Goal: Task Accomplishment & Management: Manage account settings

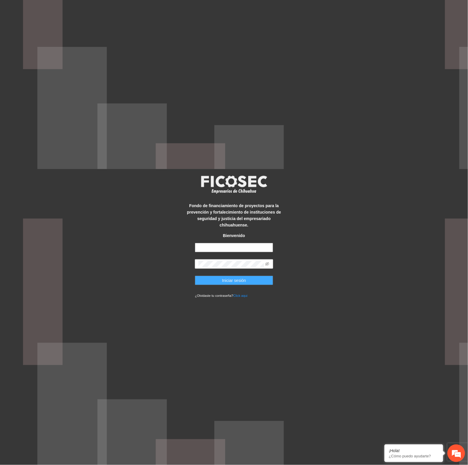
type input "**********"
click at [233, 277] on span "Iniciar sesión" at bounding box center [234, 280] width 24 height 6
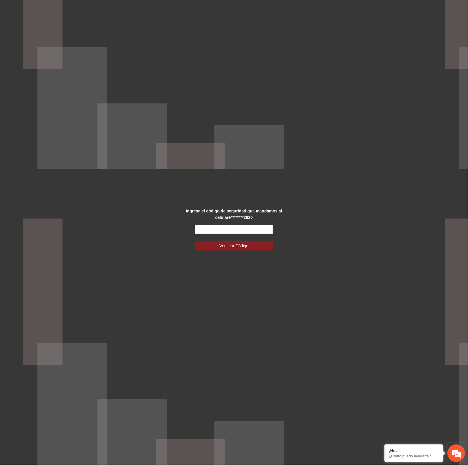
click at [245, 231] on input "text" at bounding box center [234, 229] width 78 height 9
type input "******"
click at [242, 248] on span "Verificar Código" at bounding box center [233, 246] width 29 height 6
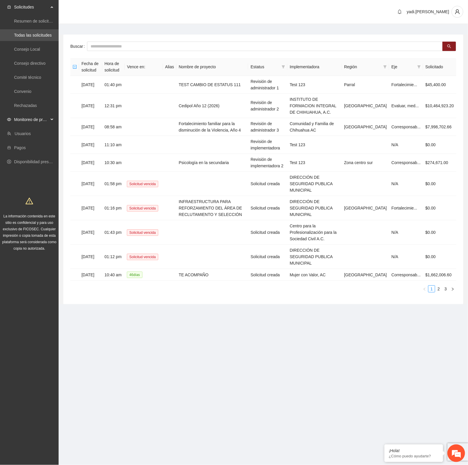
click at [26, 119] on span "Monitoreo de proyectos" at bounding box center [31, 120] width 35 height 12
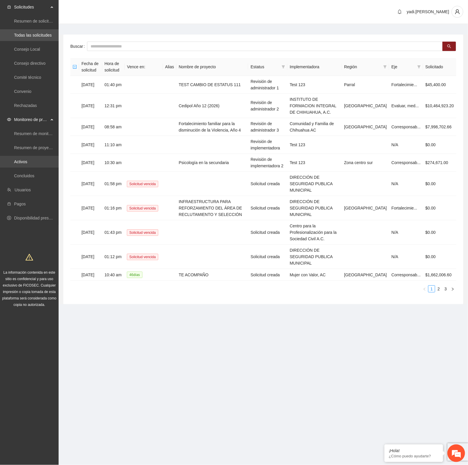
click at [27, 160] on link "Activos" at bounding box center [20, 161] width 13 height 5
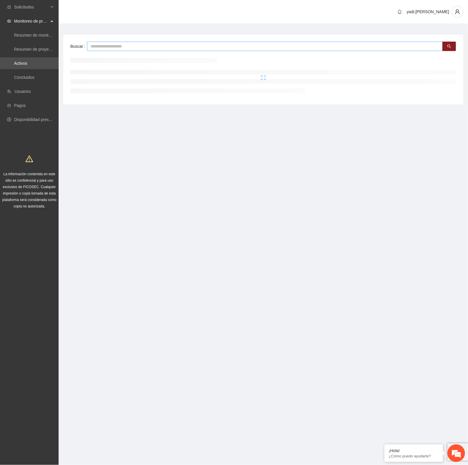
click at [93, 46] on input "text" at bounding box center [265, 46] width 356 height 9
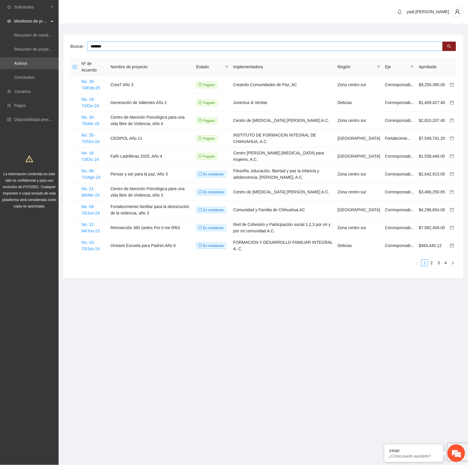
type input "*******"
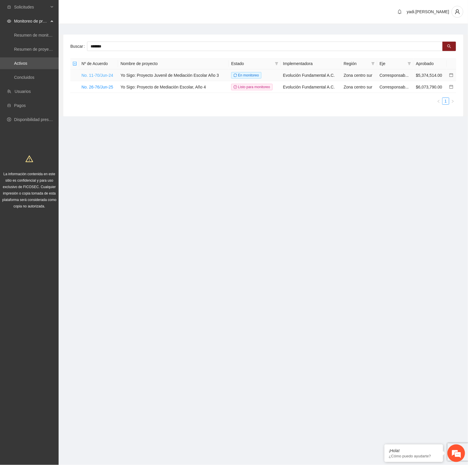
click at [104, 75] on link "No. 11-70/Jun-24" at bounding box center [97, 75] width 32 height 5
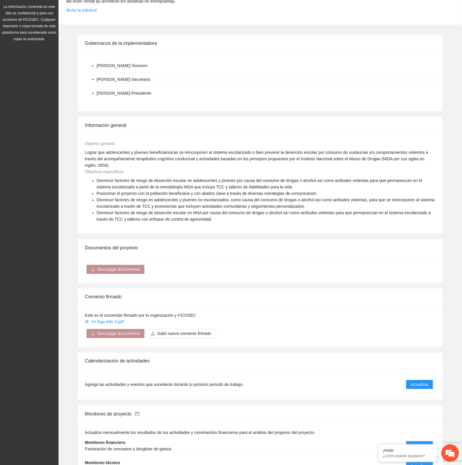
scroll to position [293, 0]
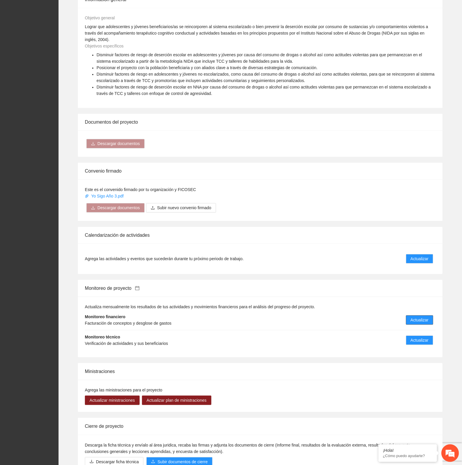
click at [421, 317] on span "Actualizar" at bounding box center [420, 320] width 18 height 6
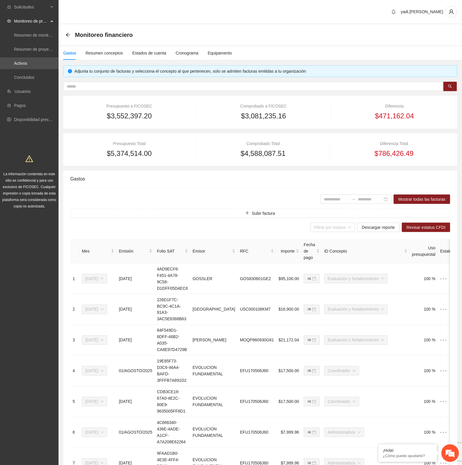
click at [424, 47] on div "Gastos Resumen conceptos Estados de cuenta Cronograma Equipamento" at bounding box center [261, 52] width 404 height 13
click at [106, 86] on input "text" at bounding box center [251, 86] width 369 height 6
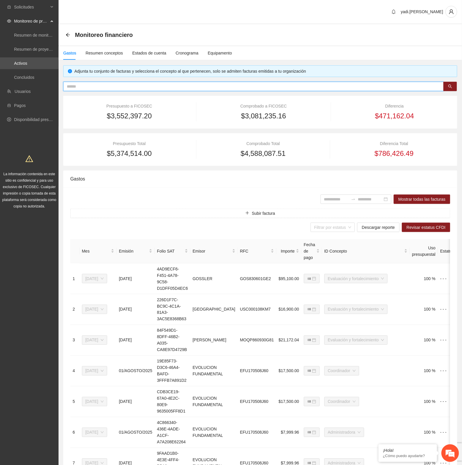
paste input "**********"
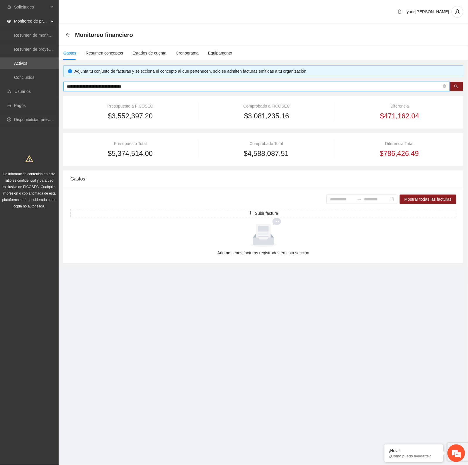
type input "**********"
click at [100, 56] on div "Resumen conceptos" at bounding box center [104, 53] width 37 height 6
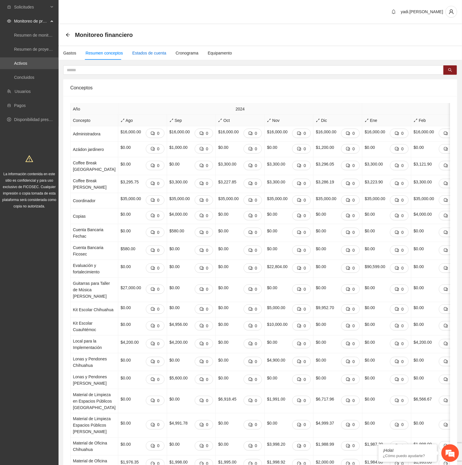
click at [140, 55] on div "Estados de cuenta" at bounding box center [149, 53] width 34 height 6
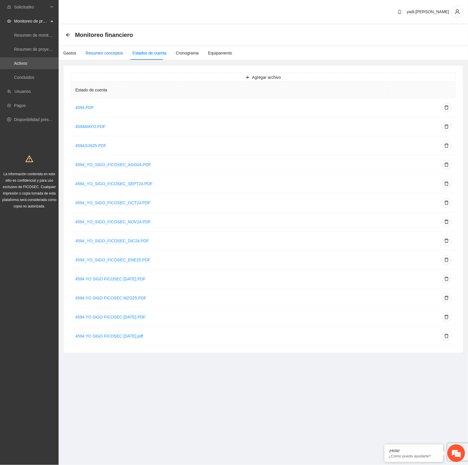
click at [105, 53] on div "Resumen conceptos" at bounding box center [104, 53] width 37 height 6
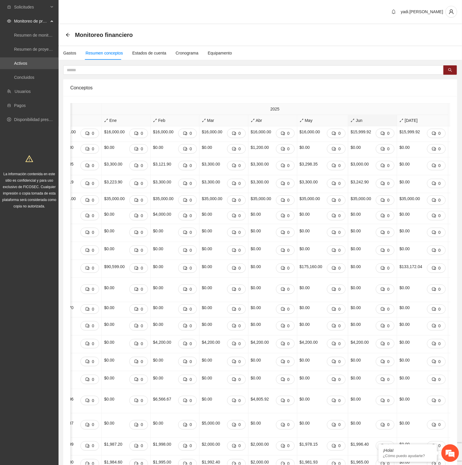
click at [351, 122] on span "Jun" at bounding box center [373, 120] width 44 height 6
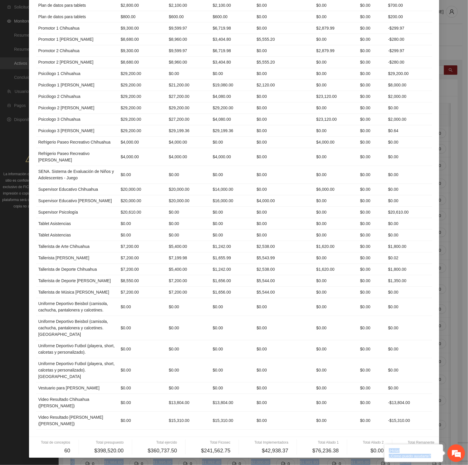
scroll to position [484, 0]
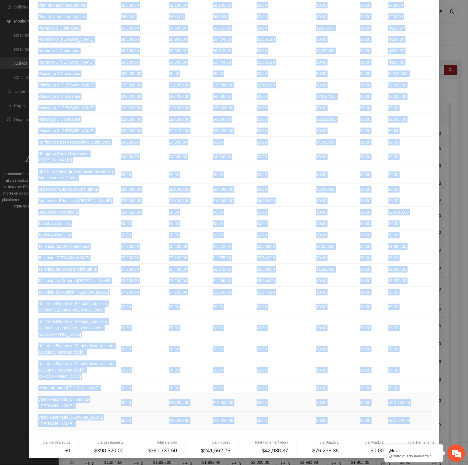
drag, startPoint x: 35, startPoint y: 59, endPoint x: 396, endPoint y: 403, distance: 498.3
click at [408, 418] on table "Concepto Presupuesto Ejercido Ficosec Implementadora Aliado 1 Aliado 2 Remanent…" at bounding box center [234, 23] width 396 height 813
copy table "Loremips Dolorsitame Consecte Adipisc Elitseddoeiusm Tempor 1 Incidi 6 Utlabore…"
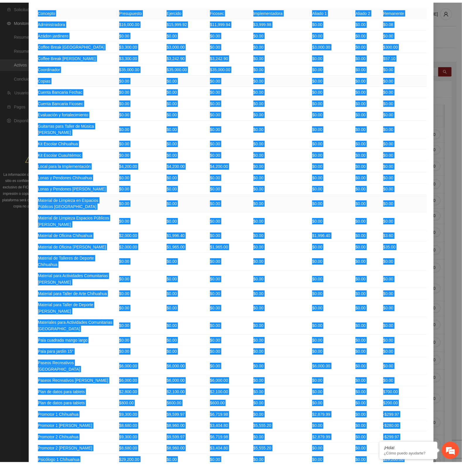
scroll to position [0, 0]
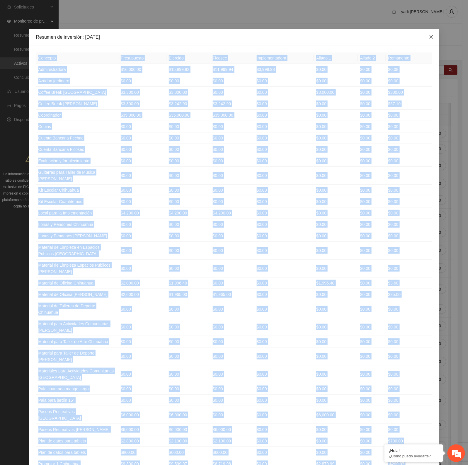
click at [429, 36] on icon "close" at bounding box center [431, 37] width 5 height 5
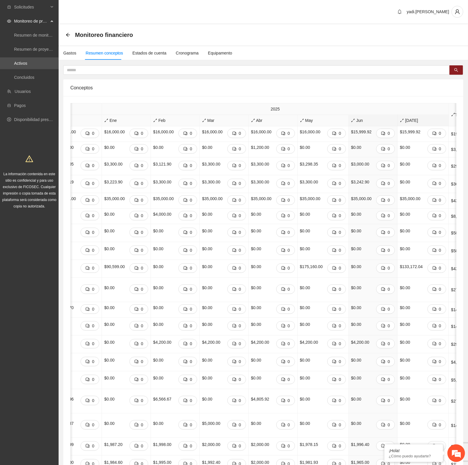
scroll to position [0, 255]
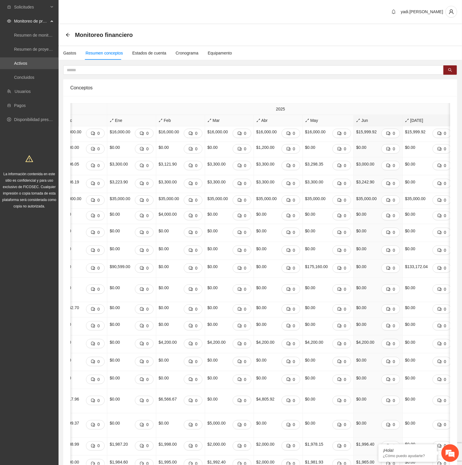
click at [405, 122] on span "[DATE]" at bounding box center [428, 120] width 46 height 6
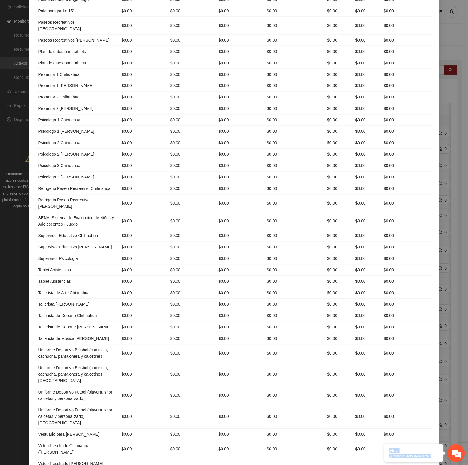
scroll to position [484, 0]
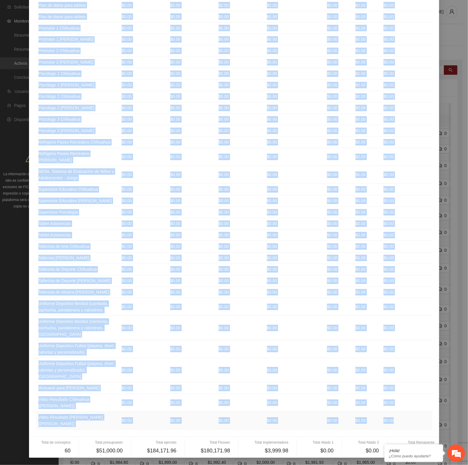
drag, startPoint x: 36, startPoint y: 59, endPoint x: 403, endPoint y: 415, distance: 511.7
click at [403, 415] on table "Concepto Presupuesto Ejercido Ficosec Implementadora Aliado 1 Aliado 2 Remanent…" at bounding box center [234, 26] width 396 height 807
copy table "Loremips Dolorsitame Consecte Adipisc Elitseddoeiusm Tempor 4 Incidi 2 Utlabore…"
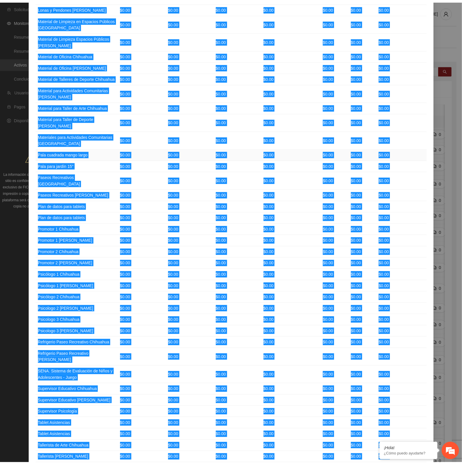
scroll to position [0, 0]
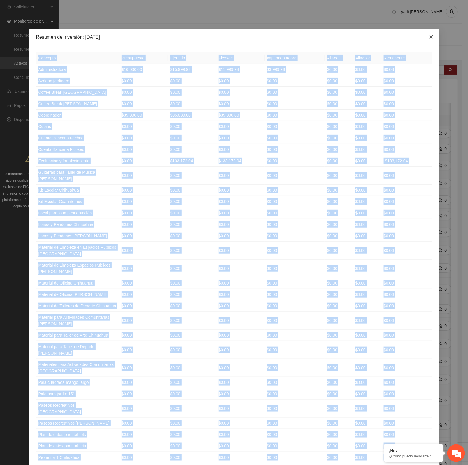
click at [429, 38] on icon "close" at bounding box center [431, 37] width 4 height 4
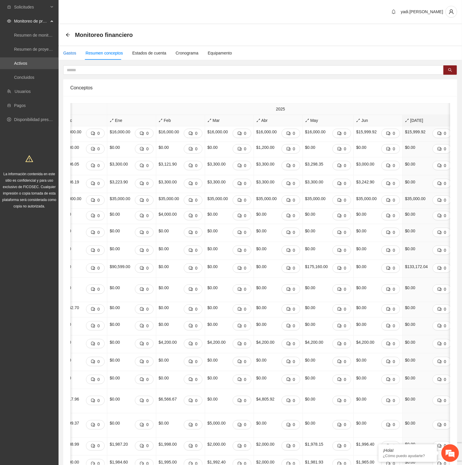
click at [69, 52] on div "Gastos" at bounding box center [69, 53] width 13 height 6
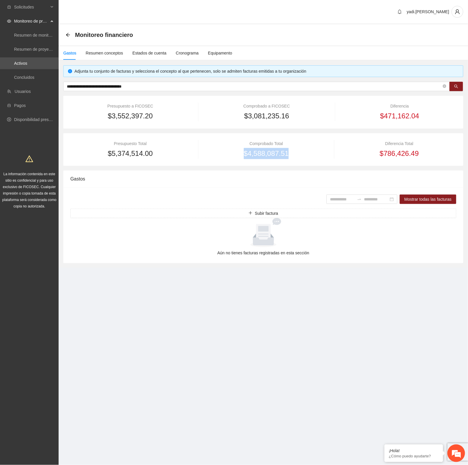
drag, startPoint x: 305, startPoint y: 157, endPoint x: 244, endPoint y: 156, distance: 61.5
click at [237, 157] on div "$4,588,087.51" at bounding box center [266, 153] width 120 height 11
copy span "$4,588,087.51"
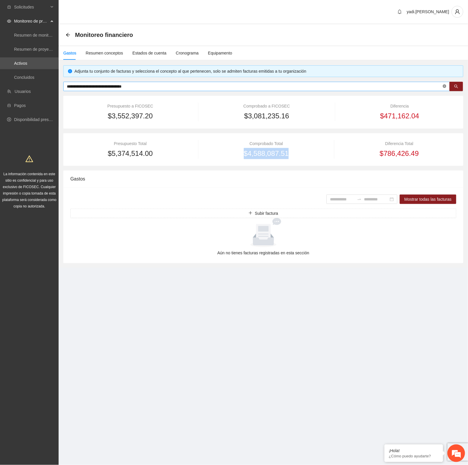
click at [445, 87] on icon "close-circle" at bounding box center [445, 86] width 4 height 4
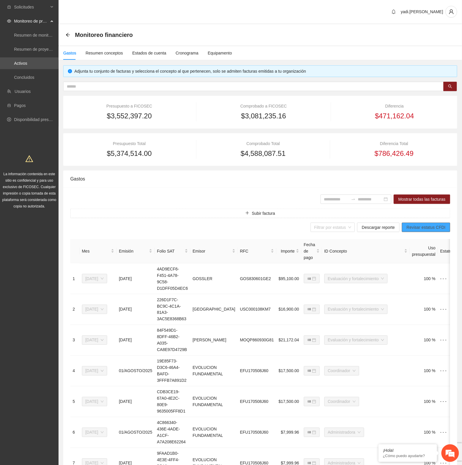
click at [423, 225] on span "Revisar estatus CFDI" at bounding box center [426, 227] width 39 height 6
click at [40, 138] on div "Solicitudes Monitoreo de proyectos Resumen de monitoreo Resumen de proyectos ap…" at bounding box center [29, 107] width 59 height 214
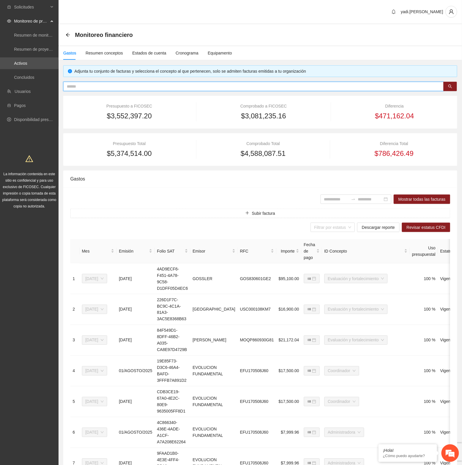
click at [81, 85] on input "text" at bounding box center [251, 86] width 369 height 6
paste input "**********"
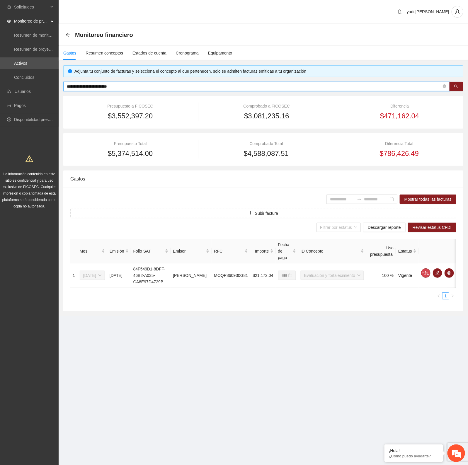
type input "**********"
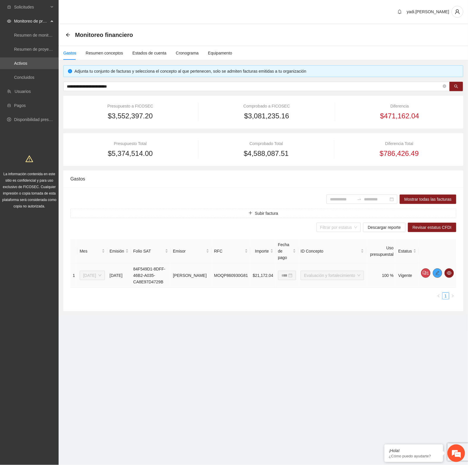
click at [437, 272] on icon "edit" at bounding box center [437, 273] width 5 height 5
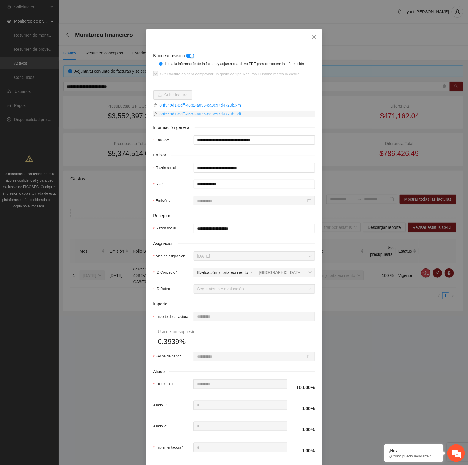
click at [201, 113] on link "84f549d1-8dff-46b2-a035-ca8e97d4729b.pdf" at bounding box center [236, 114] width 158 height 6
click at [308, 34] on span "Close" at bounding box center [314, 37] width 16 height 16
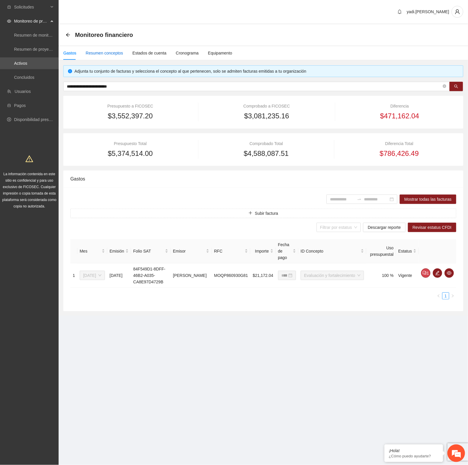
click at [103, 53] on div "Resumen conceptos" at bounding box center [104, 53] width 37 height 6
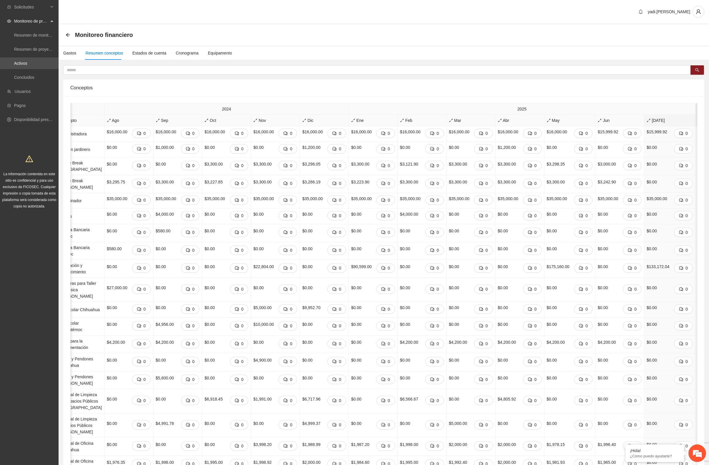
click at [468, 112] on span "Total" at bounding box center [709, 115] width 23 height 6
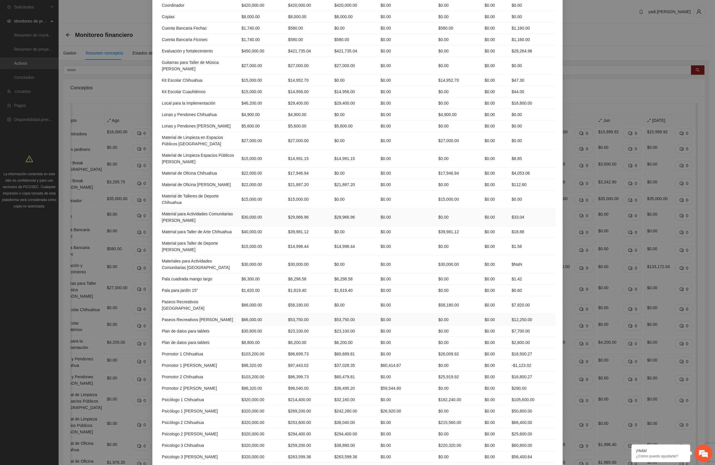
scroll to position [73, 0]
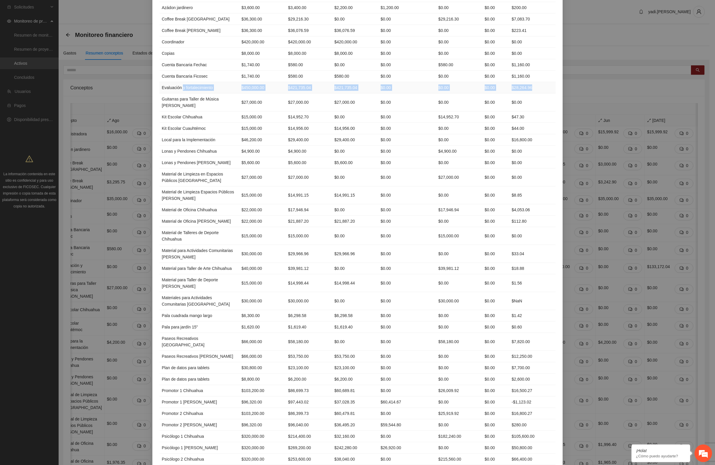
drag, startPoint x: 179, startPoint y: 87, endPoint x: 536, endPoint y: 88, distance: 357.4
click at [468, 88] on tr "Evaluación y fortalecimiento $450,000.00 $421,735.04 $421,735.04 $0.00 $0.00 $0…" at bounding box center [357, 87] width 396 height 11
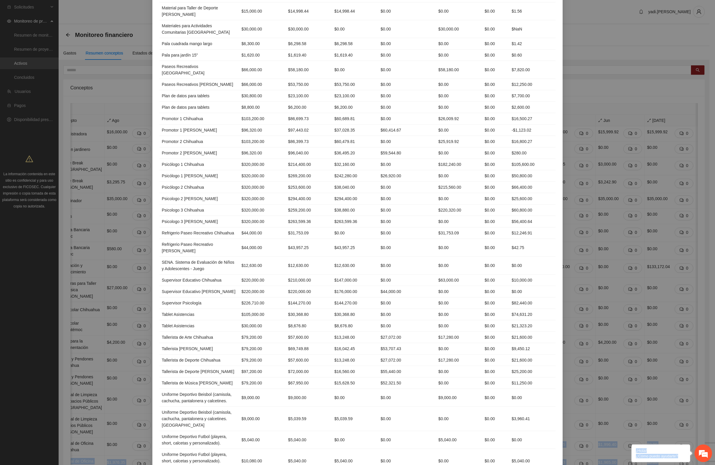
scroll to position [530, 0]
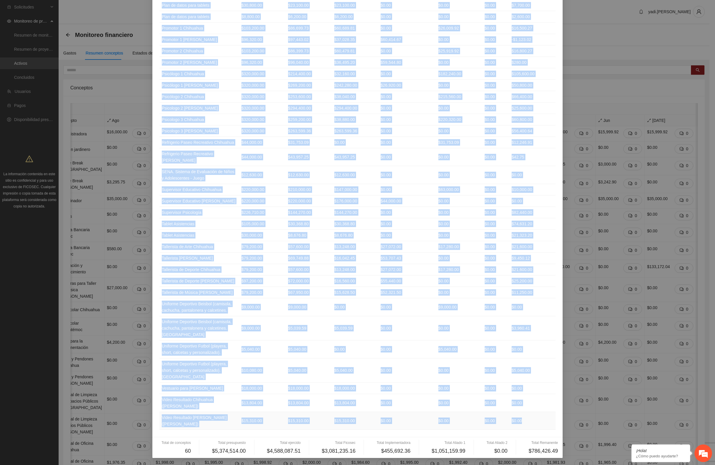
drag, startPoint x: 158, startPoint y: 57, endPoint x: 532, endPoint y: 418, distance: 519.4
click at [468, 418] on table "Concepto Presupuesto Ejercido Ficosec Implementadora Aliado 1 Aliado 2 Remanent…" at bounding box center [357, 23] width 396 height 813
copy table "Loremips Dolorsitame Consecte Adipisc Elitseddoeiusm Tempor 1 Incidi 8 Utlabore…"
click at [239, 264] on td "$79,200.00" at bounding box center [262, 269] width 47 height 11
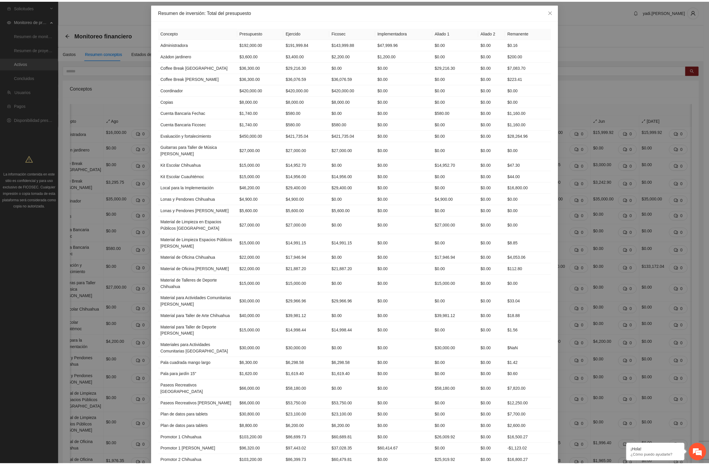
scroll to position [0, 0]
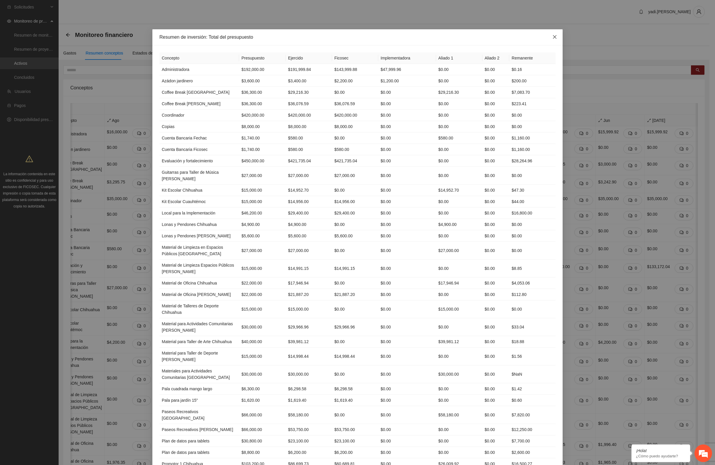
click at [468, 37] on icon "close" at bounding box center [555, 37] width 4 height 4
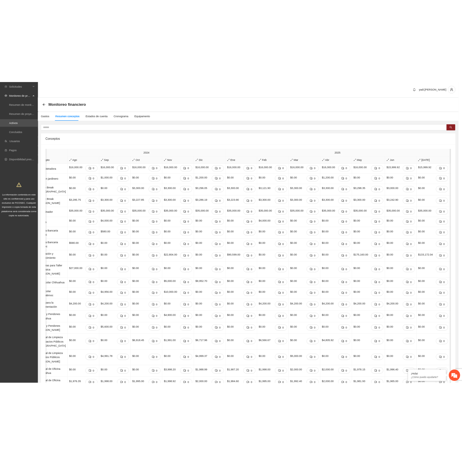
scroll to position [0, 8]
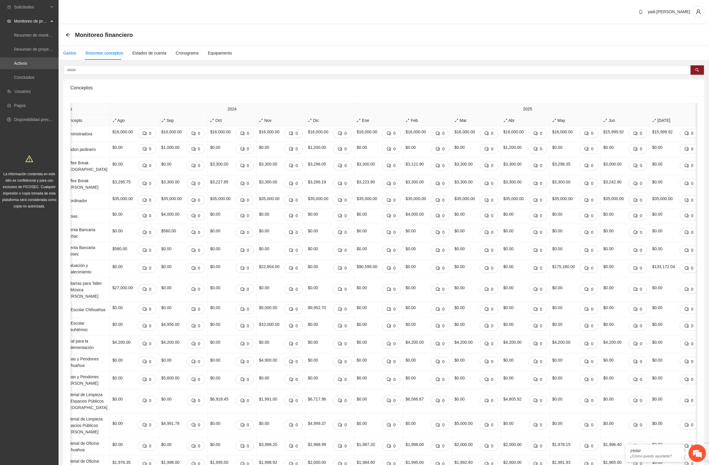
click at [75, 51] on div "Gastos" at bounding box center [69, 53] width 13 height 6
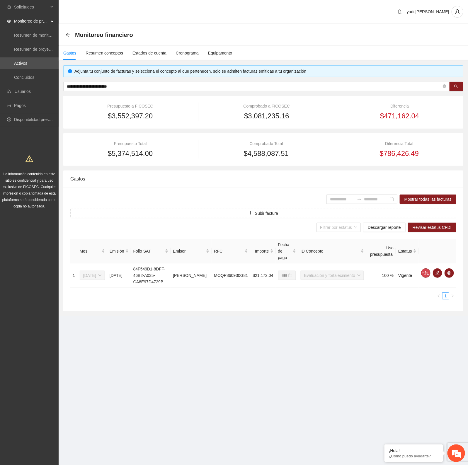
click at [49, 377] on div "Solicitudes Monitoreo de proyectos Resumen de monitoreo Resumen de proyectos ap…" at bounding box center [29, 232] width 59 height 465
click at [68, 34] on icon "arrow-left" at bounding box center [68, 35] width 5 height 5
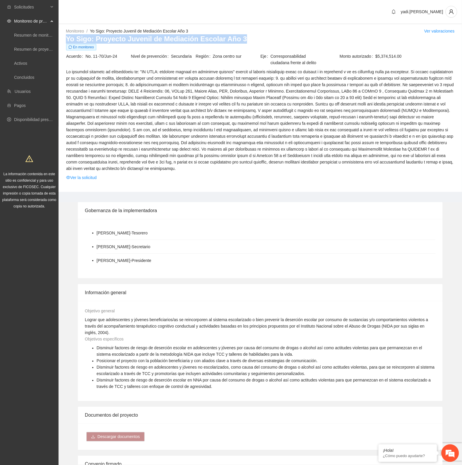
drag, startPoint x: 238, startPoint y: 37, endPoint x: 68, endPoint y: 42, distance: 170.0
click at [68, 42] on h3 "Yo Sigo: Proyecto Juvenil de Mediación Escolar Año 3" at bounding box center [260, 38] width 389 height 9
drag, startPoint x: 117, startPoint y: 56, endPoint x: 85, endPoint y: 58, distance: 32.3
click at [86, 58] on span "No. 11-70/Jun-24" at bounding box center [108, 56] width 45 height 6
copy span "No. 11-70/Jun-24"
